Goal: Task Accomplishment & Management: Use online tool/utility

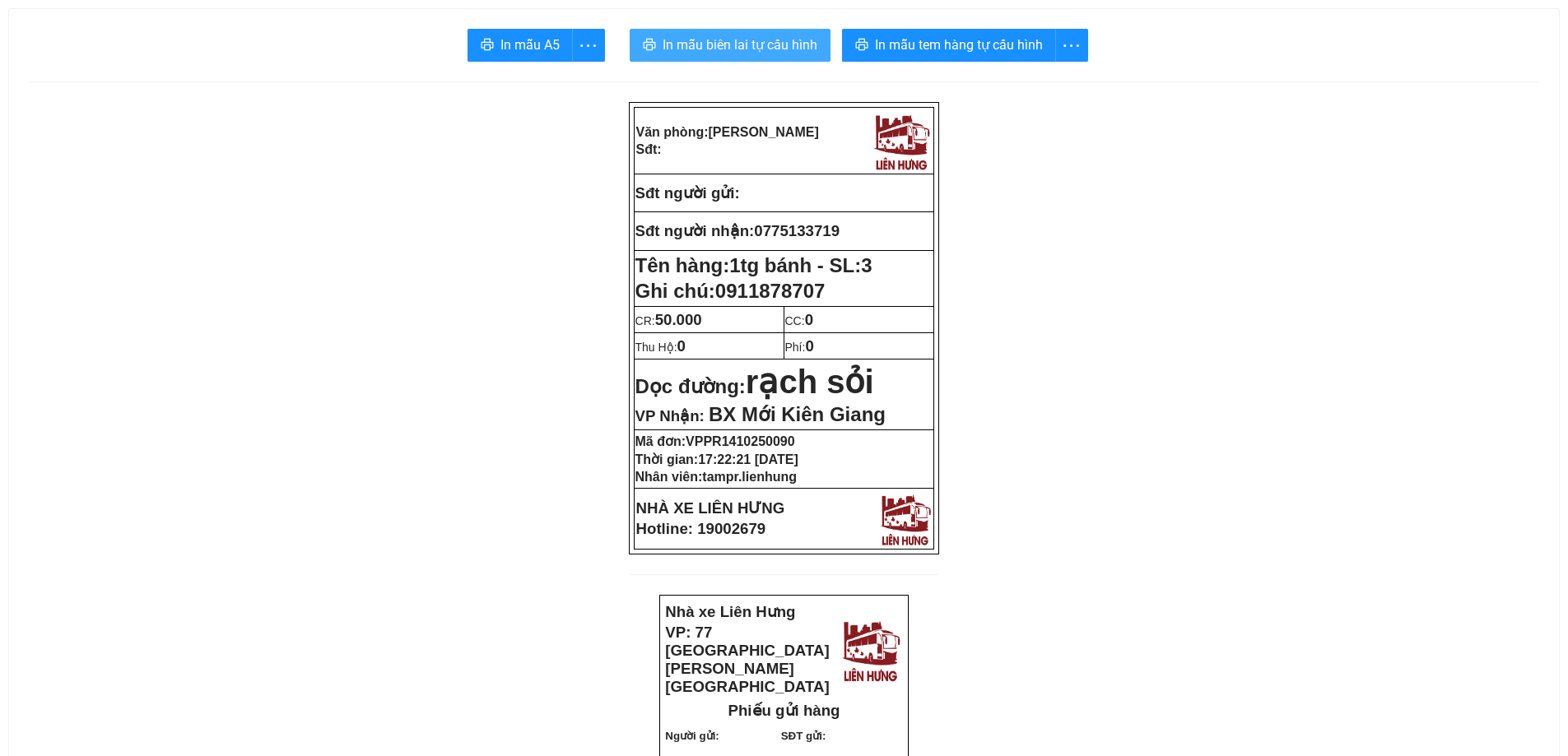
click at [795, 41] on span "In mẫu biên lai tự cấu hình" at bounding box center [740, 45] width 155 height 21
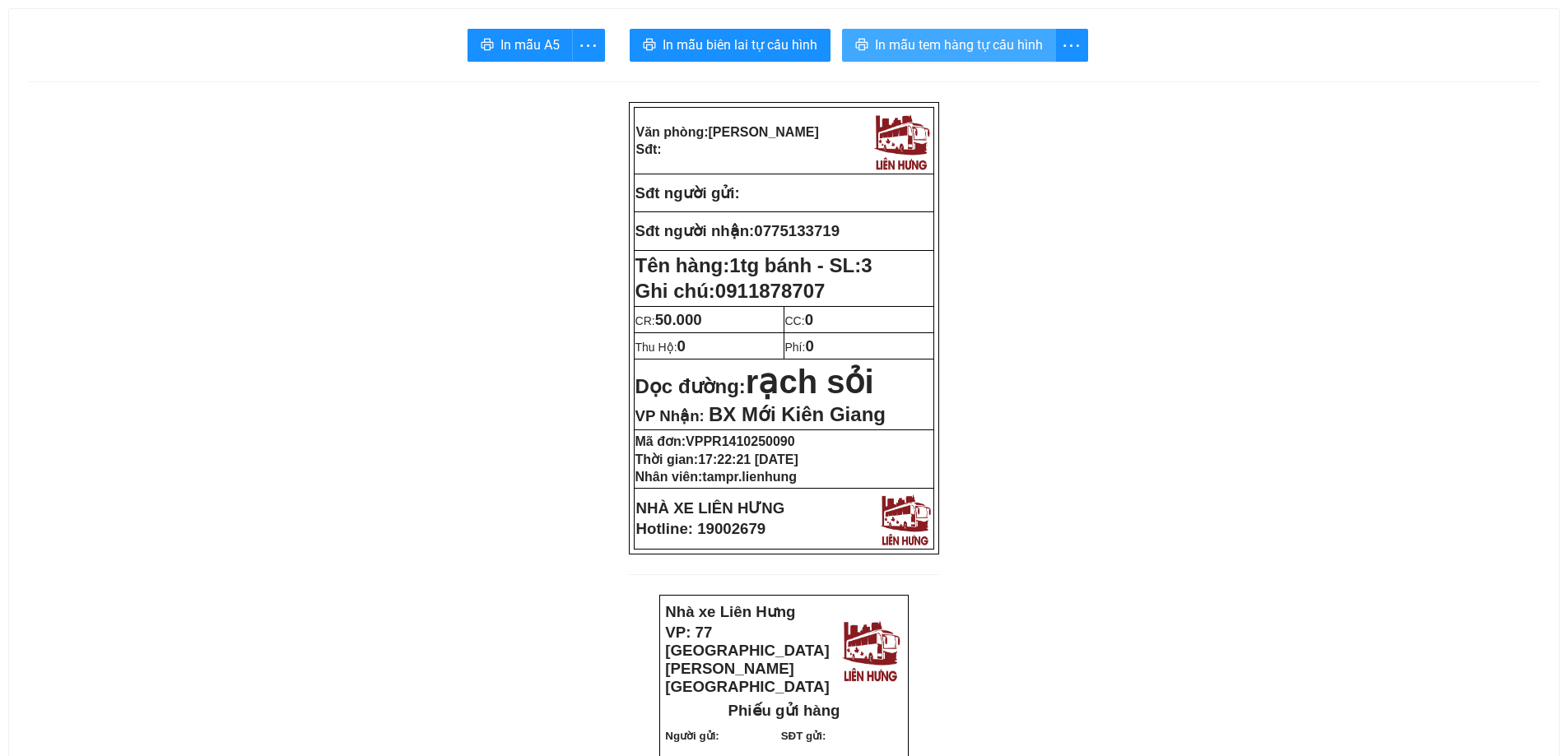
click at [958, 40] on span "In mẫu tem hàng tự cấu hình" at bounding box center [958, 45] width 168 height 21
click at [977, 44] on span "In mẫu tem hàng tự cấu hình" at bounding box center [958, 45] width 168 height 21
click at [957, 42] on span "In mẫu tem hàng tự cấu hình" at bounding box center [958, 45] width 168 height 21
